Goal: Task Accomplishment & Management: Use online tool/utility

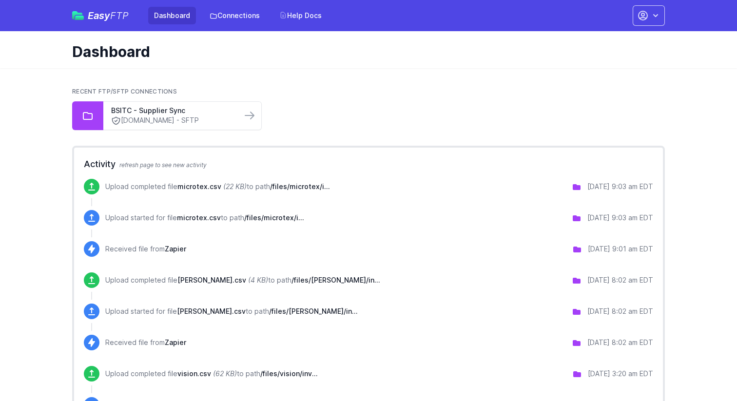
click at [471, 63] on div "Dashboard" at bounding box center [368, 49] width 623 height 37
click at [446, 109] on ul "BSITC - Supplier Sync [DOMAIN_NAME] - SFTP" at bounding box center [368, 115] width 592 height 29
